Goal: Register for event/course

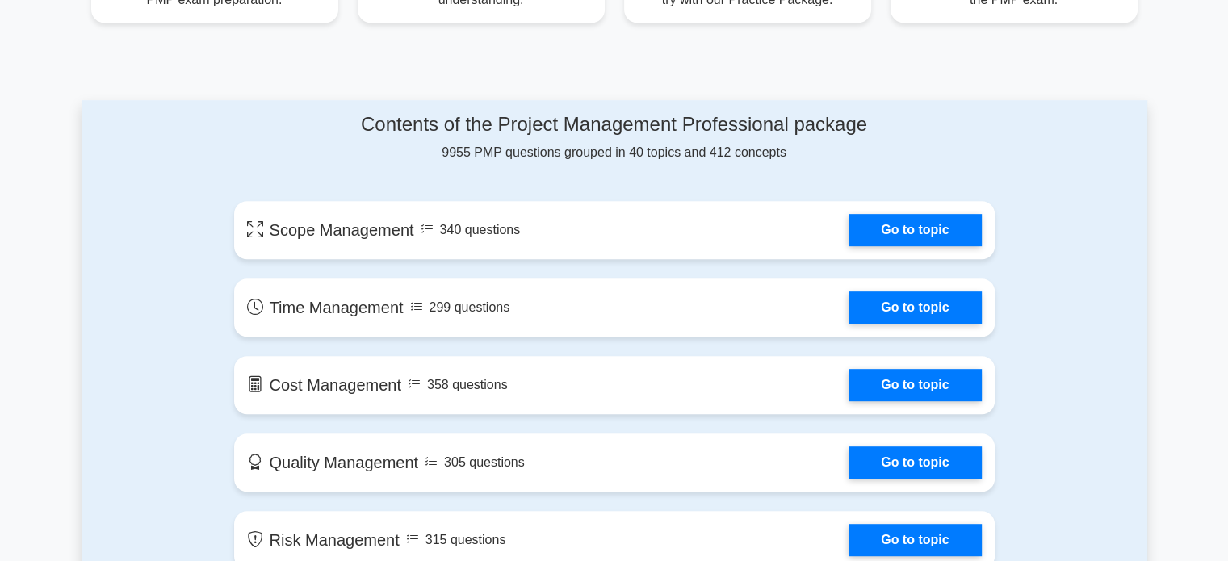
scroll to position [748, 0]
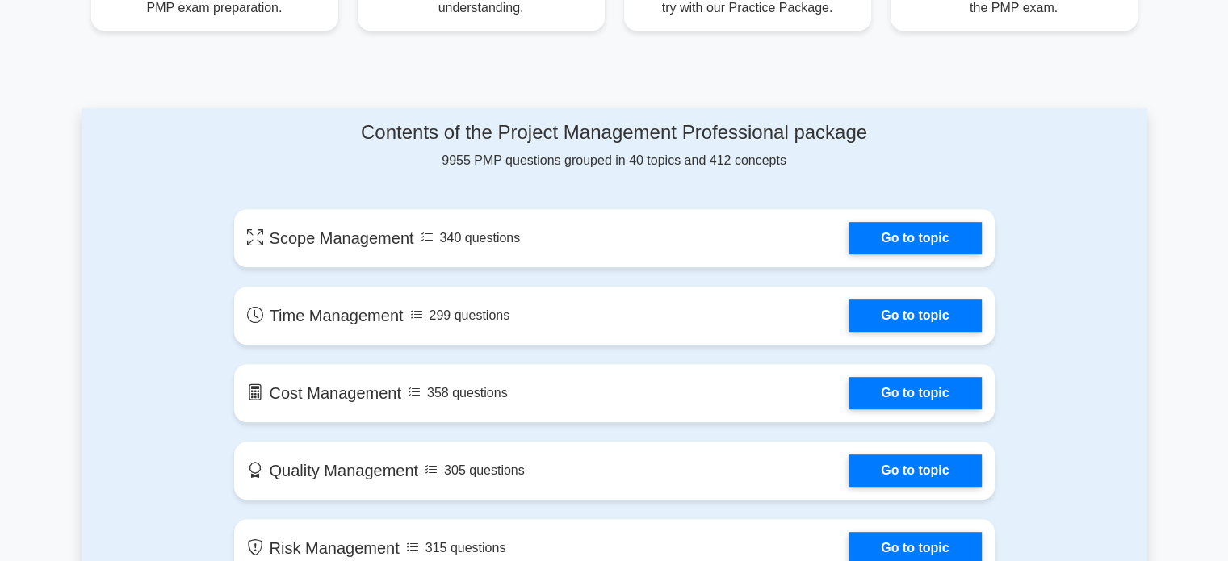
drag, startPoint x: 1221, startPoint y: 117, endPoint x: 1228, endPoint y: 151, distance: 34.7
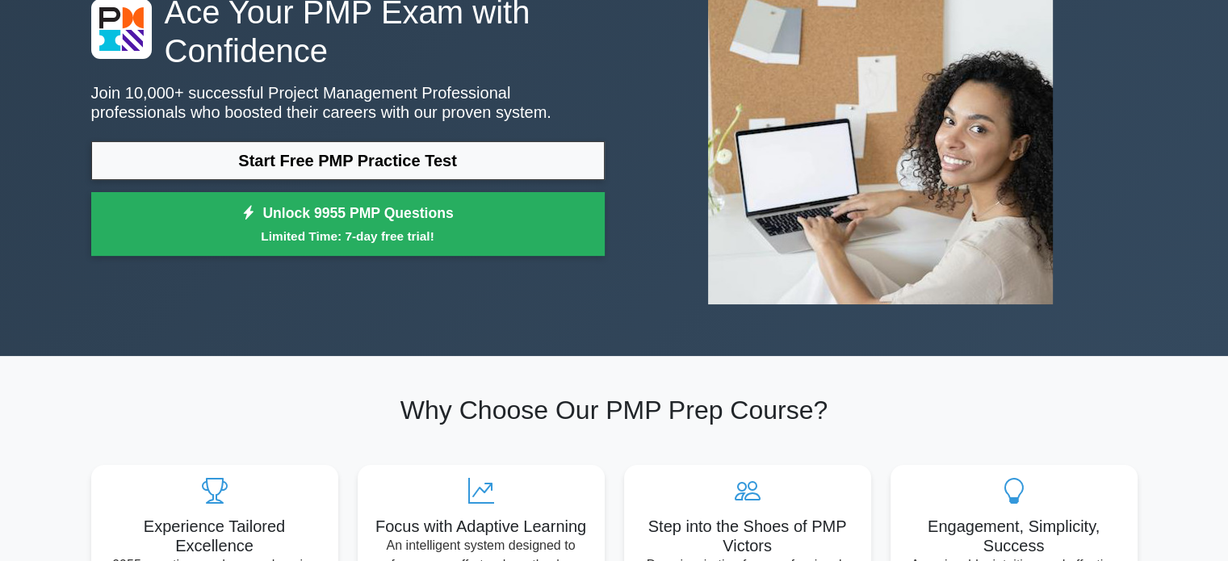
scroll to position [0, 0]
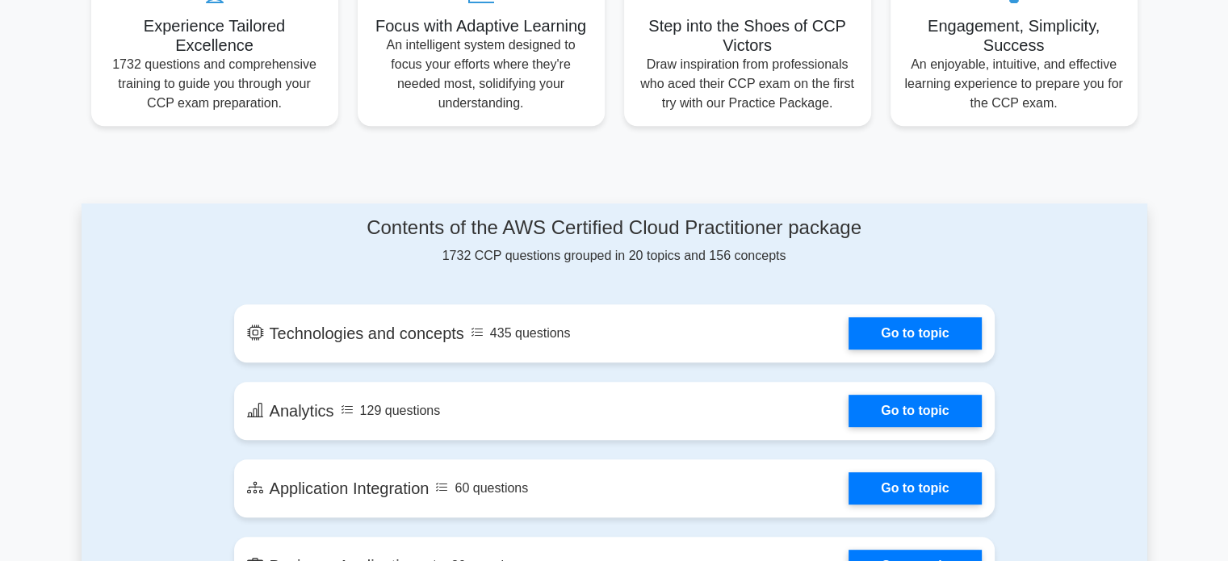
scroll to position [659, 0]
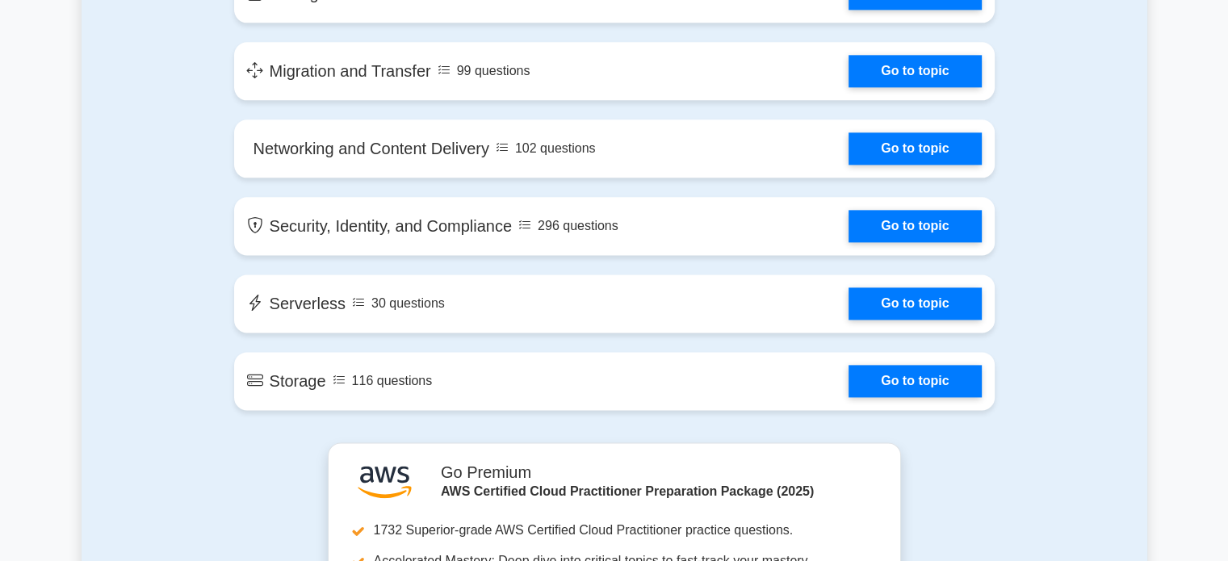
drag, startPoint x: 1235, startPoint y: 62, endPoint x: 1227, endPoint y: 58, distance: 9.0
click at [1227, 58] on html "Register" at bounding box center [614, 177] width 1228 height 4508
